Goal: Check status: Check status

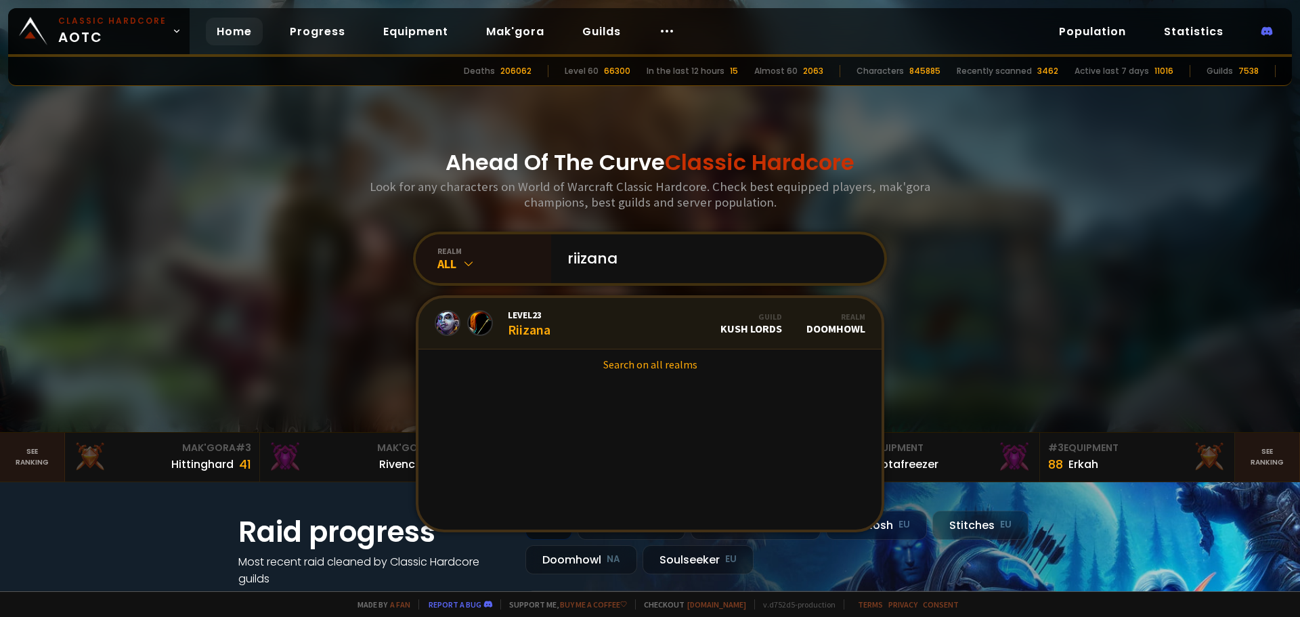
type input "riizana"
click at [624, 325] on link "Level 23 Riizana Guild Kush Lords Realm Doomhowl" at bounding box center [649, 323] width 463 height 51
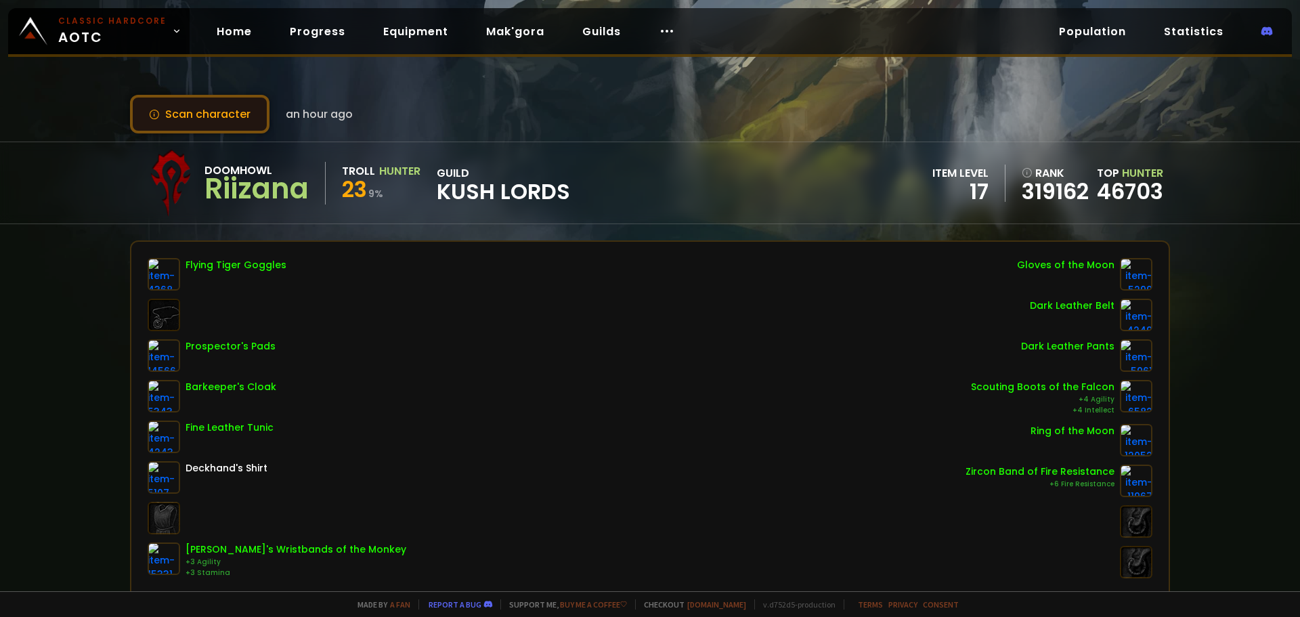
click at [246, 128] on button "Scan character" at bounding box center [199, 114] width 139 height 39
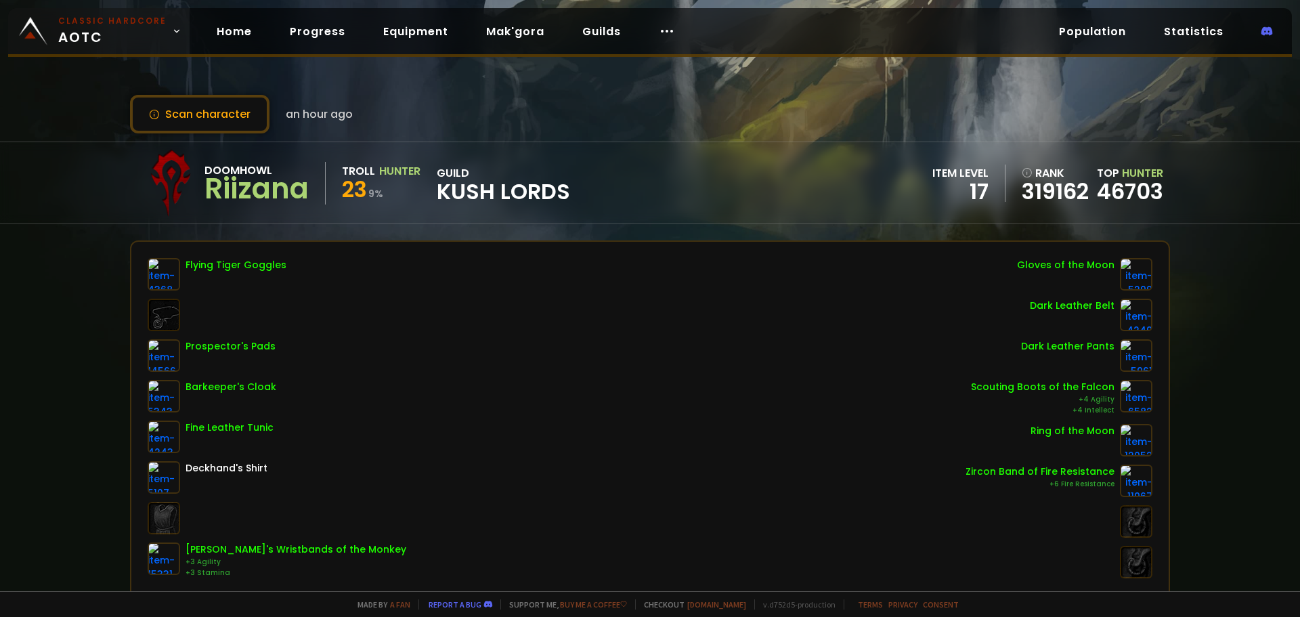
click at [98, 23] on small "Classic Hardcore" at bounding box center [112, 21] width 108 height 12
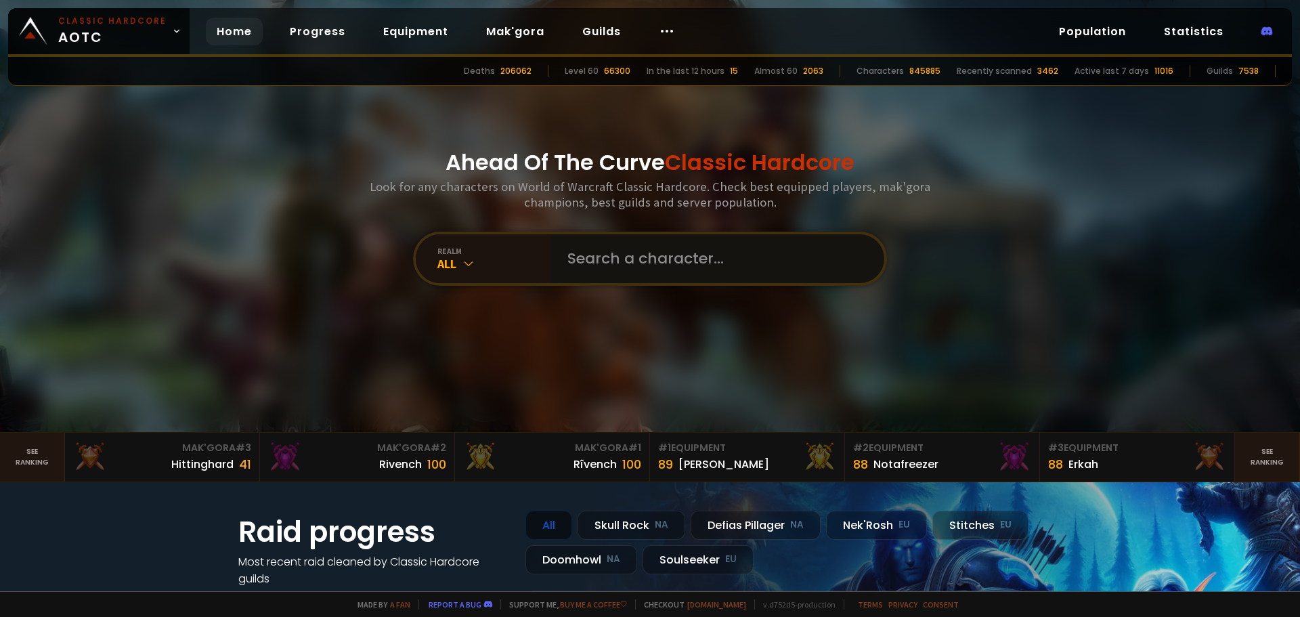
click at [610, 257] on input "text" at bounding box center [713, 258] width 309 height 49
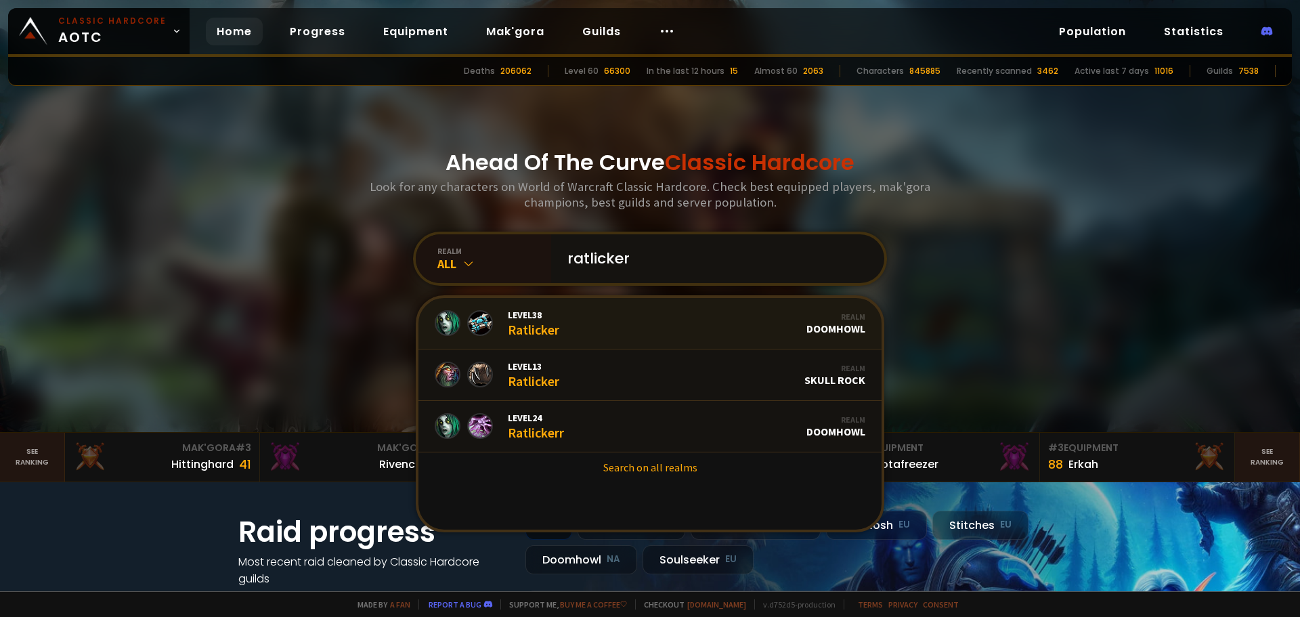
type input "ratlicker"
click at [535, 324] on div "Level 38 Ratlicker" at bounding box center [533, 323] width 51 height 29
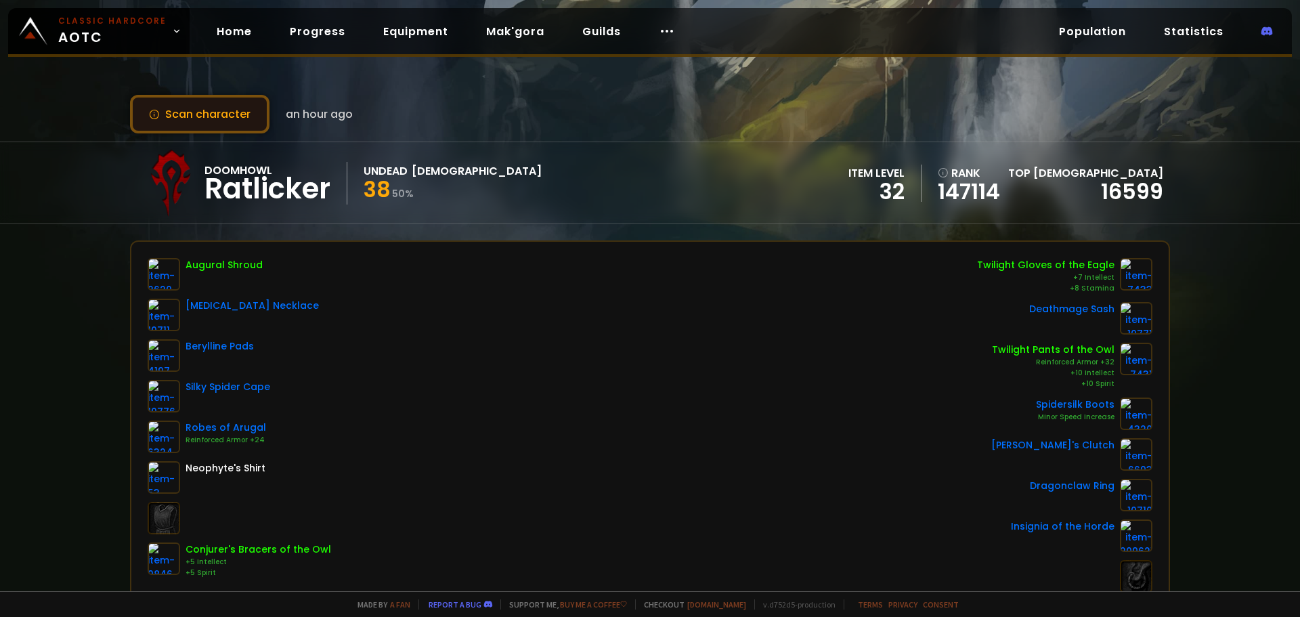
click at [263, 110] on button "Scan character" at bounding box center [199, 114] width 139 height 39
